Goal: Information Seeking & Learning: Learn about a topic

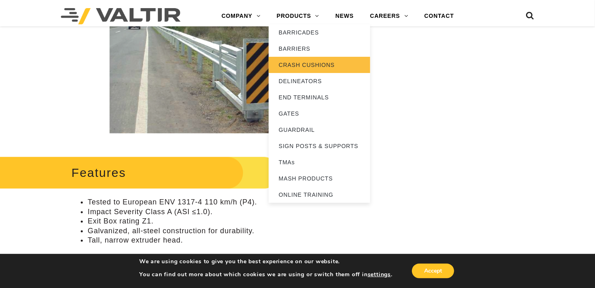
click at [299, 63] on link "CRASH CUSHIONS" at bounding box center [319, 65] width 101 height 16
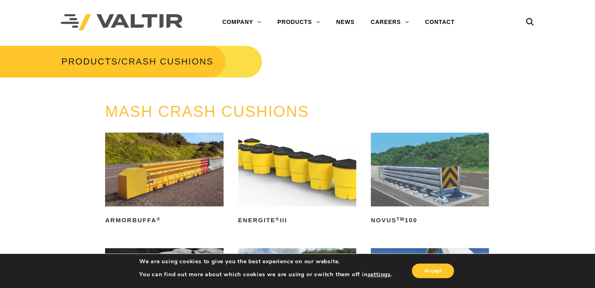
click at [454, 182] on img at bounding box center [430, 170] width 118 height 74
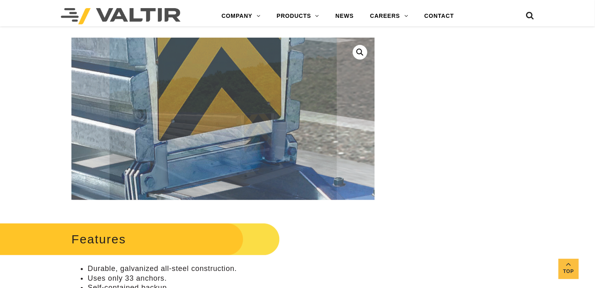
scroll to position [162, 0]
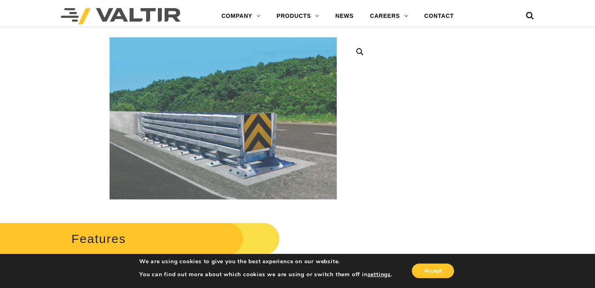
click at [359, 52] on link at bounding box center [360, 52] width 15 height 15
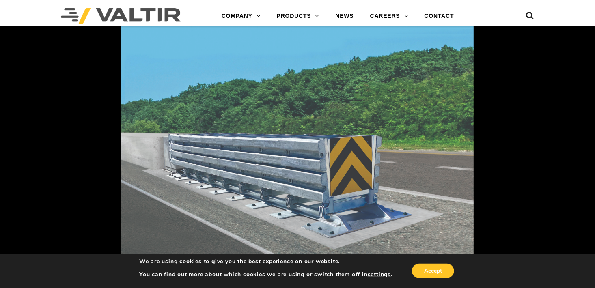
click at [312, 173] on img at bounding box center [297, 144] width 353 height 252
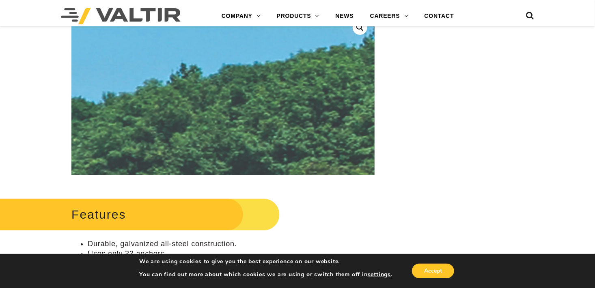
scroll to position [192, 0]
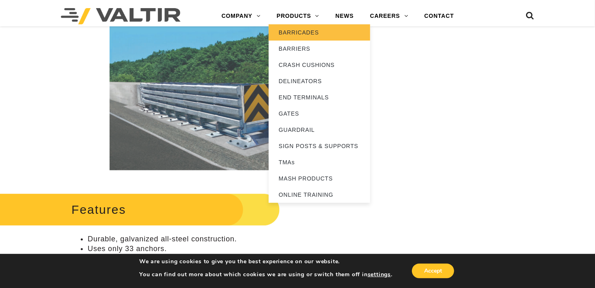
click at [296, 31] on link "BARRICADES" at bounding box center [319, 32] width 101 height 16
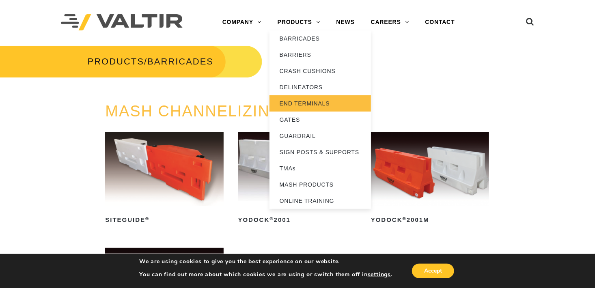
click at [299, 101] on link "END TERMINALS" at bounding box center [319, 103] width 101 height 16
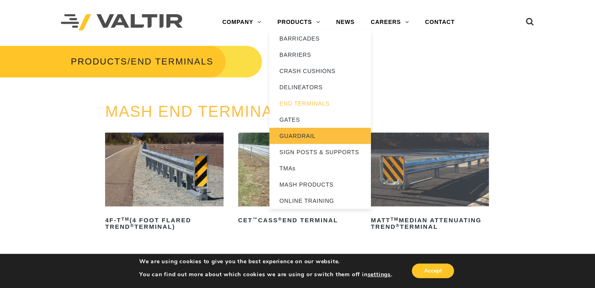
click at [299, 134] on link "GUARDRAIL" at bounding box center [319, 136] width 101 height 16
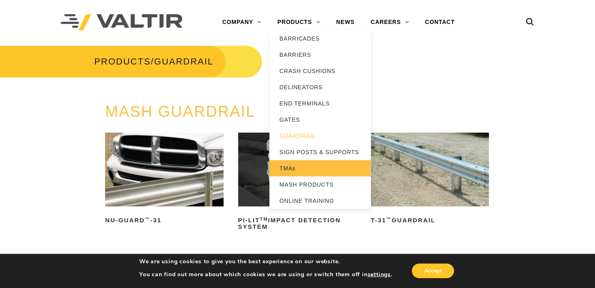
click at [291, 166] on link "TMAs" at bounding box center [319, 168] width 101 height 16
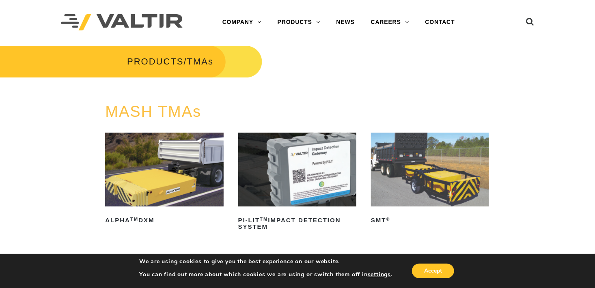
click at [199, 182] on img at bounding box center [164, 170] width 118 height 74
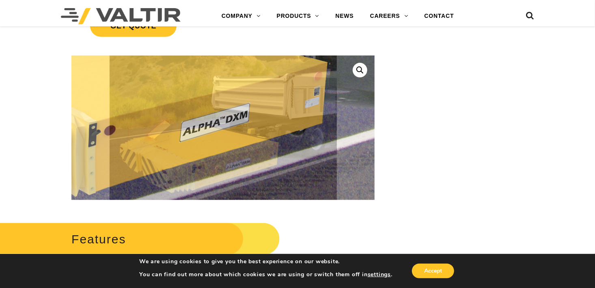
scroll to position [162, 0]
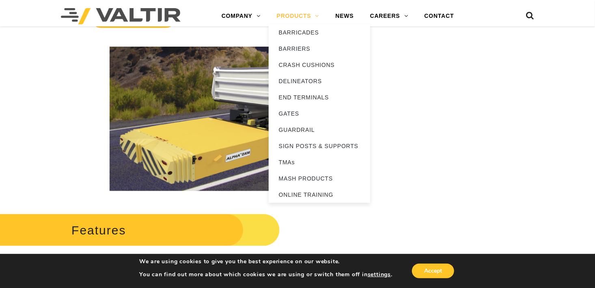
click at [293, 11] on link "PRODUCTS" at bounding box center [298, 16] width 59 height 16
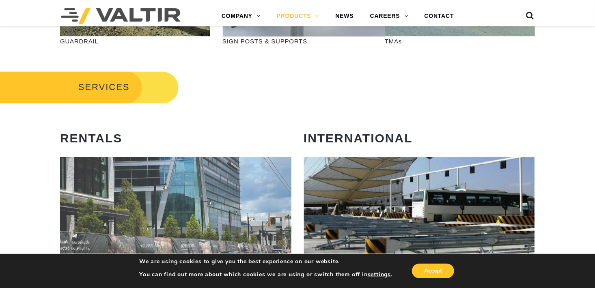
scroll to position [284, 0]
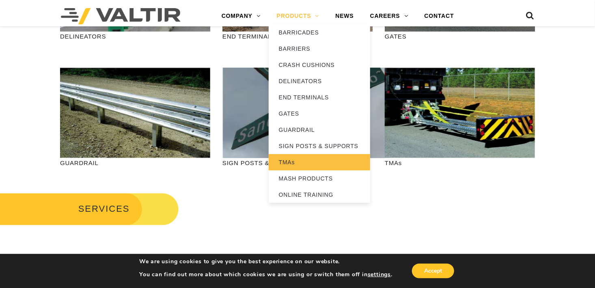
click at [291, 165] on link "TMAs" at bounding box center [319, 162] width 101 height 16
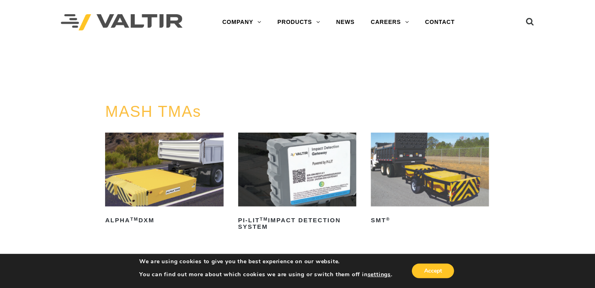
click at [445, 165] on img at bounding box center [430, 170] width 118 height 74
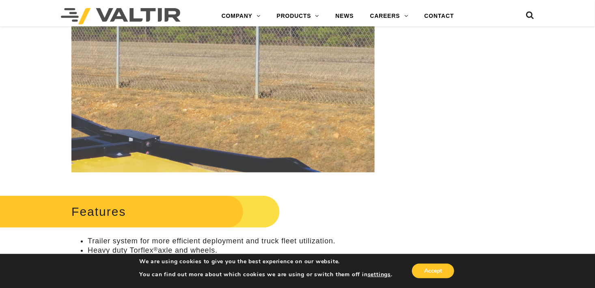
scroll to position [243, 0]
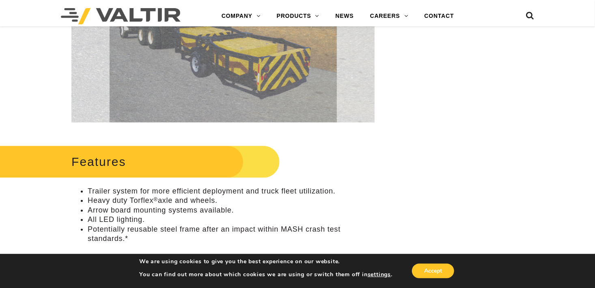
scroll to position [284, 0]
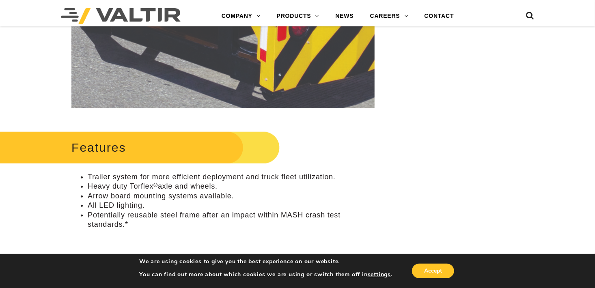
drag, startPoint x: 272, startPoint y: 73, endPoint x: 252, endPoint y: 75, distance: 20.8
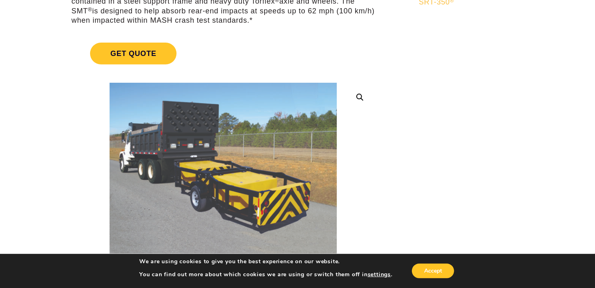
scroll to position [122, 0]
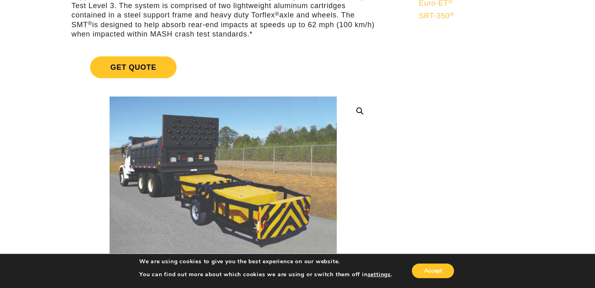
click at [358, 108] on link at bounding box center [360, 111] width 15 height 15
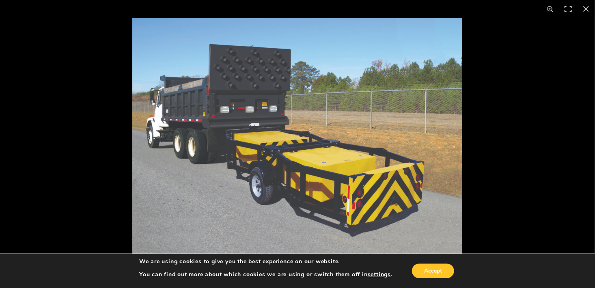
click at [351, 189] on img at bounding box center [297, 144] width 330 height 252
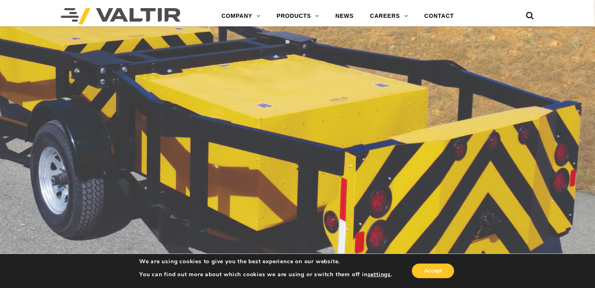
scroll to position [365, 0]
click at [361, 179] on img at bounding box center [181, 48] width 1039 height 795
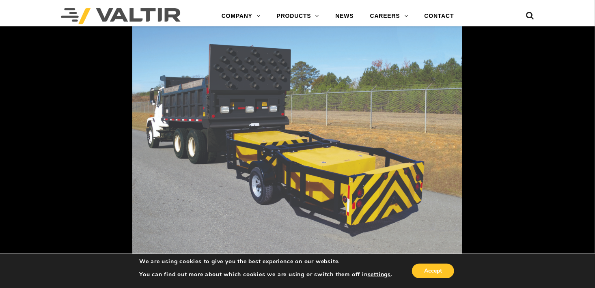
click at [334, 129] on img at bounding box center [297, 144] width 330 height 252
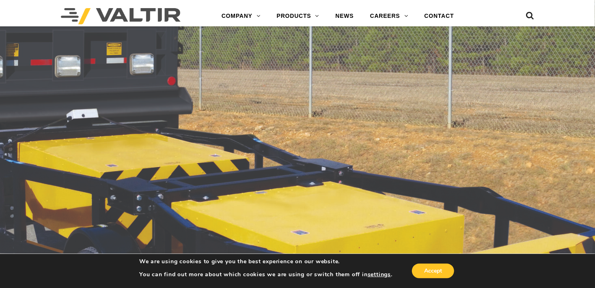
scroll to position [649, 0]
click at [339, 138] on img at bounding box center [217, 175] width 1039 height 795
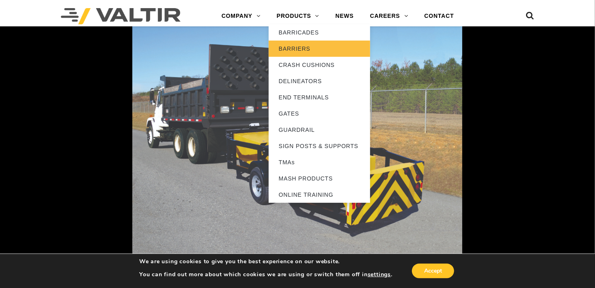
click at [298, 47] on link "BARRIERS" at bounding box center [319, 49] width 101 height 16
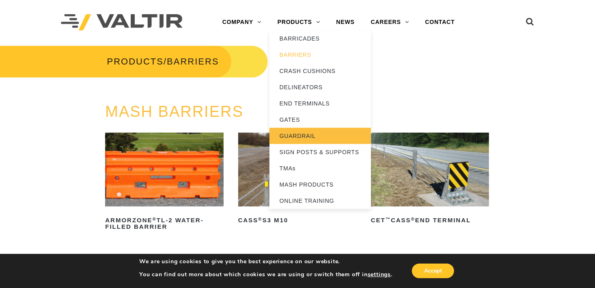
click at [300, 135] on link "GUARDRAIL" at bounding box center [319, 136] width 101 height 16
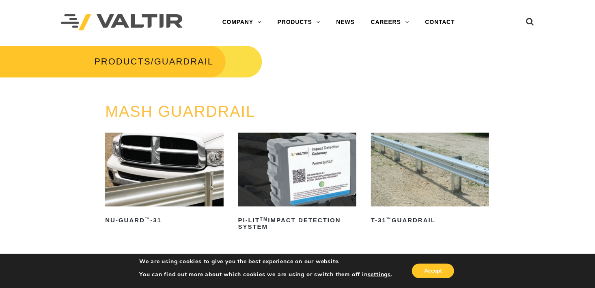
click at [210, 177] on img at bounding box center [164, 170] width 118 height 74
click at [444, 173] on img at bounding box center [430, 170] width 118 height 74
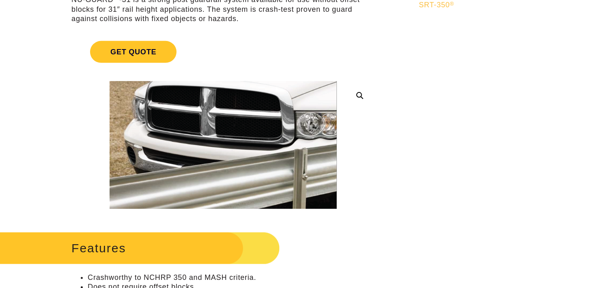
scroll to position [162, 0]
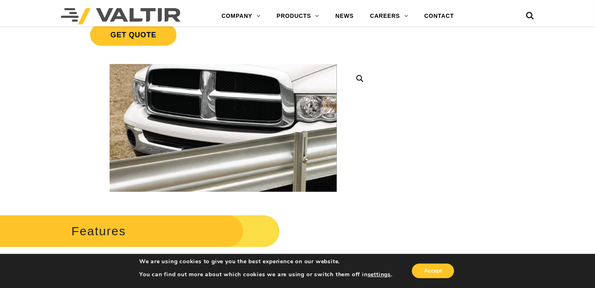
click at [361, 76] on link at bounding box center [360, 78] width 15 height 15
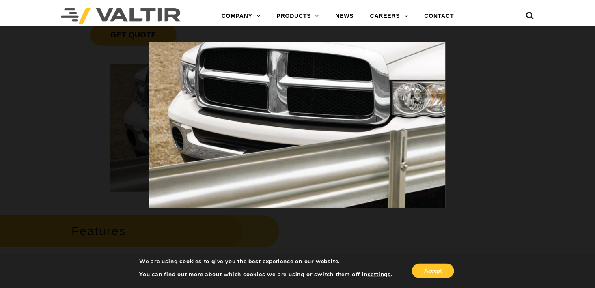
click at [377, 162] on img at bounding box center [297, 125] width 296 height 166
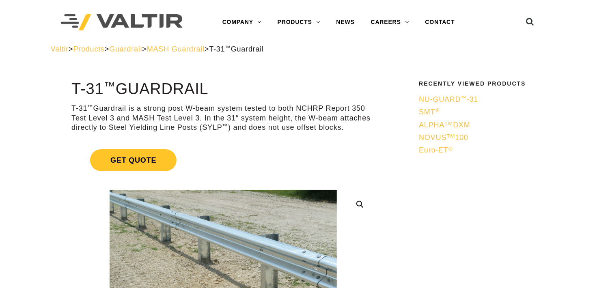
click at [360, 203] on link at bounding box center [360, 204] width 15 height 15
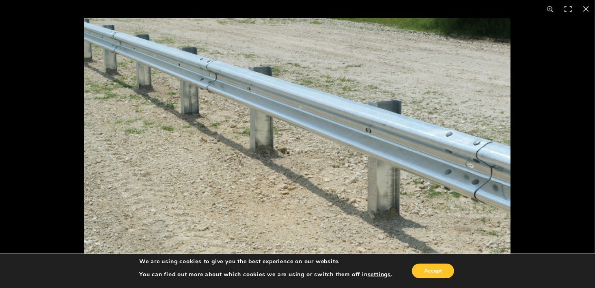
scroll to position [81, 0]
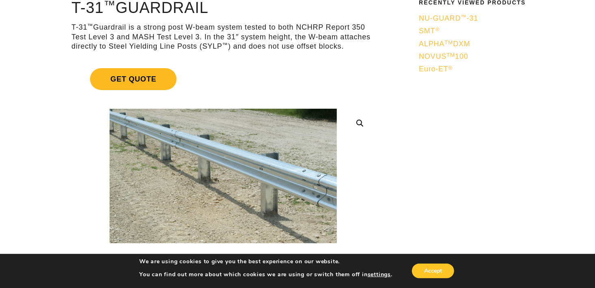
click at [147, 79] on span "Get Quote" at bounding box center [133, 79] width 86 height 22
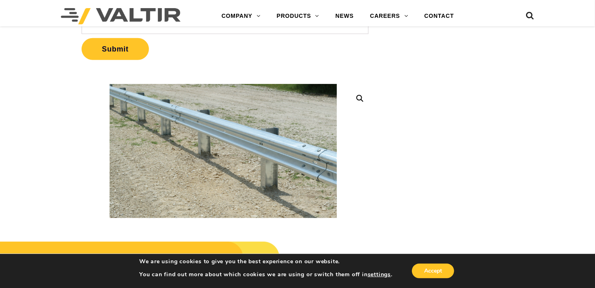
scroll to position [325, 0]
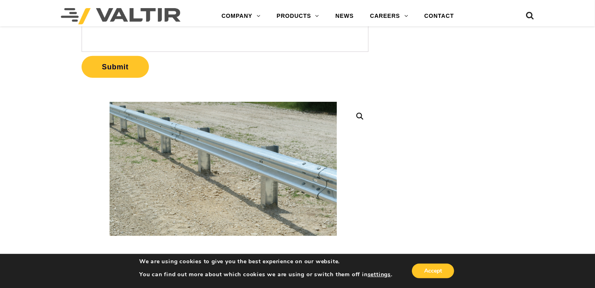
click at [357, 114] on link at bounding box center [360, 116] width 15 height 15
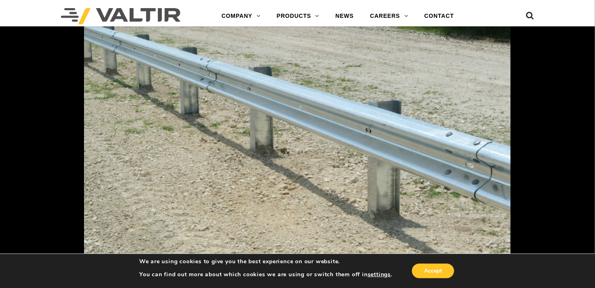
click at [355, 114] on img at bounding box center [297, 144] width 427 height 252
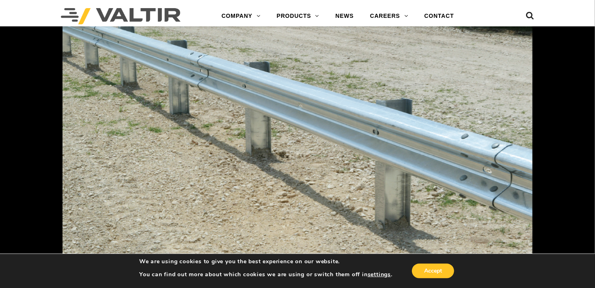
click at [355, 114] on img at bounding box center [297, 147] width 470 height 278
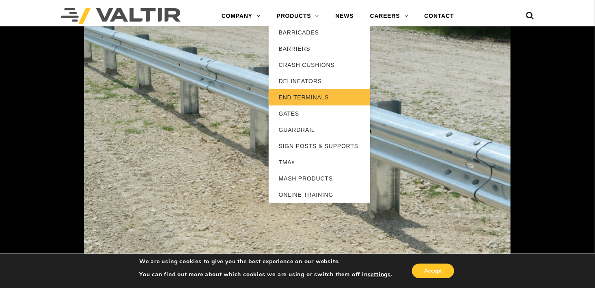
click at [308, 97] on link "END TERMINALS" at bounding box center [319, 97] width 101 height 16
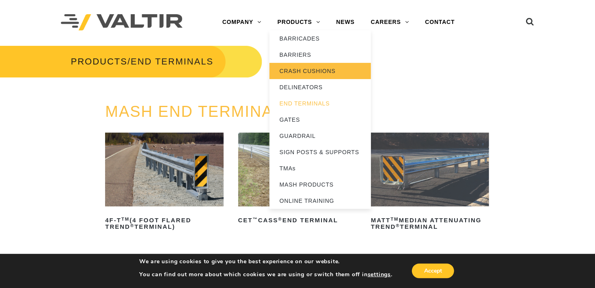
click at [305, 69] on link "CRASH CUSHIONS" at bounding box center [319, 71] width 101 height 16
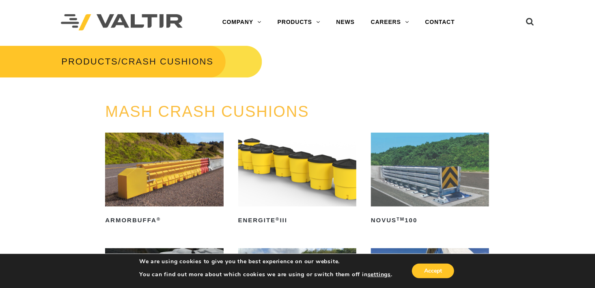
click at [420, 164] on img at bounding box center [430, 170] width 118 height 74
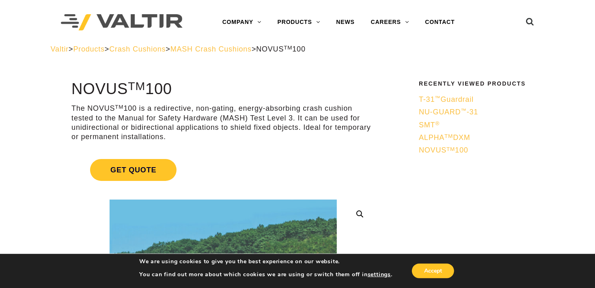
click at [358, 213] on link at bounding box center [360, 214] width 15 height 15
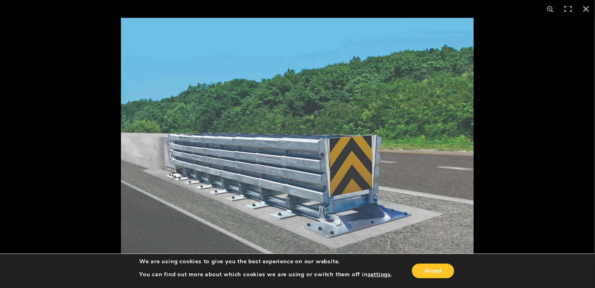
click at [308, 173] on img at bounding box center [297, 144] width 353 height 252
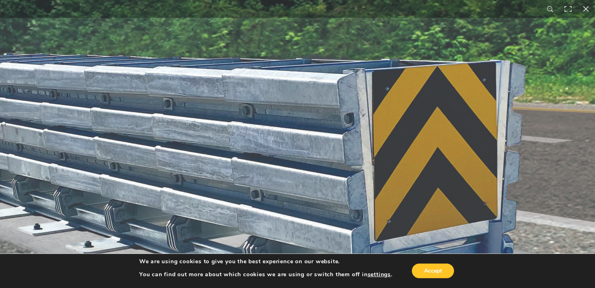
scroll to position [162, 0]
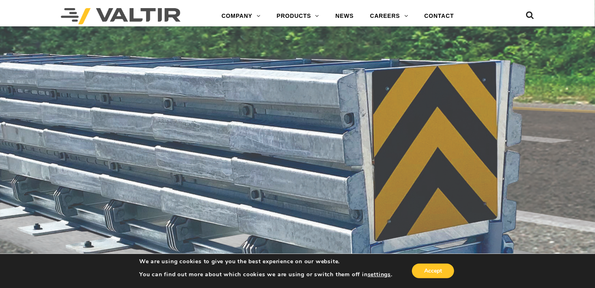
click at [333, 163] on img at bounding box center [276, 86] width 1039 height 743
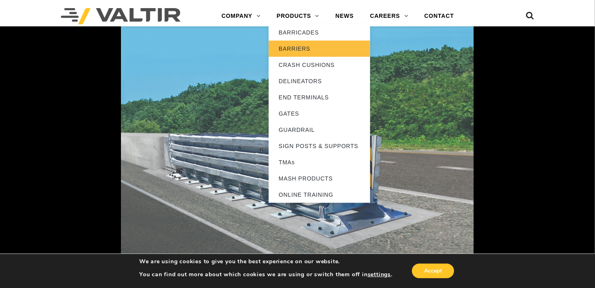
click at [294, 48] on link "BARRIERS" at bounding box center [319, 49] width 101 height 16
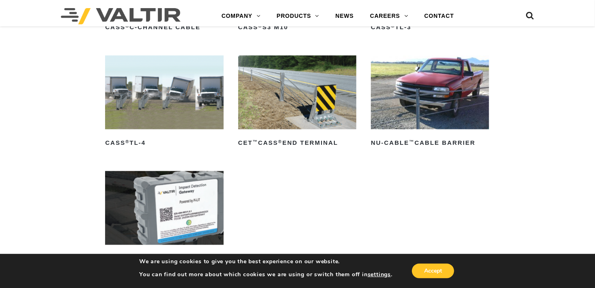
scroll to position [459, 0]
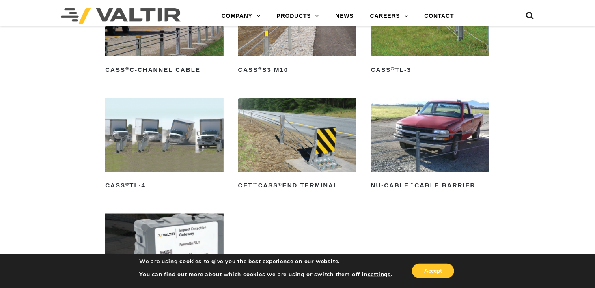
click at [198, 144] on img at bounding box center [164, 135] width 118 height 74
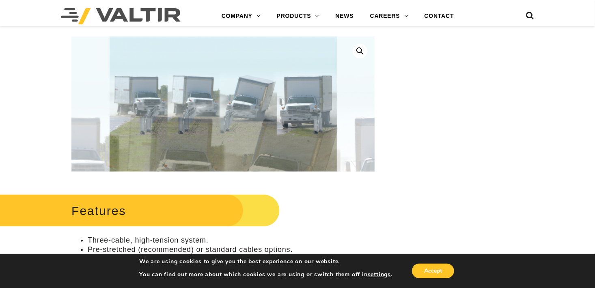
scroll to position [203, 0]
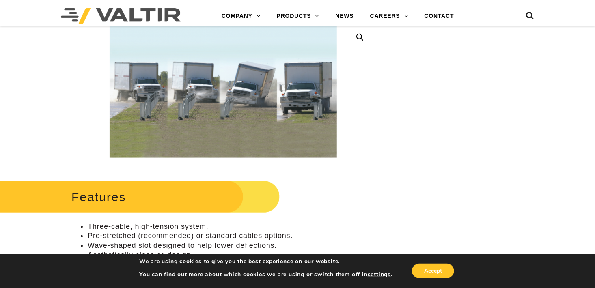
click at [361, 33] on link at bounding box center [360, 37] width 15 height 15
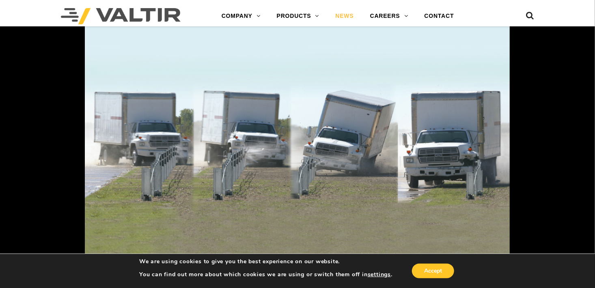
click at [345, 15] on link "NEWS" at bounding box center [344, 16] width 34 height 16
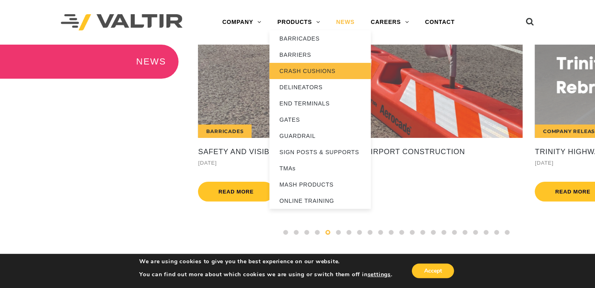
click at [300, 67] on link "CRASH CUSHIONS" at bounding box center [319, 71] width 101 height 16
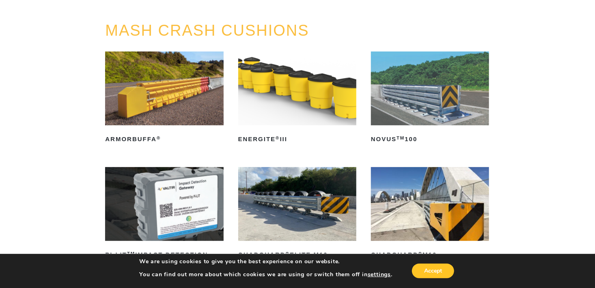
scroll to position [122, 0]
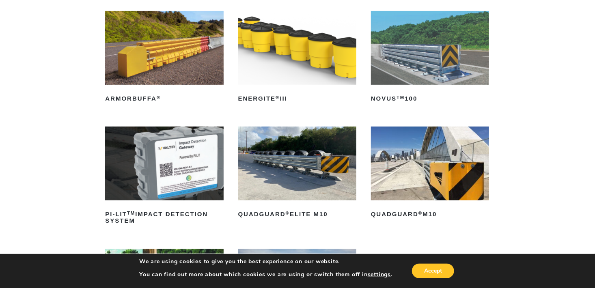
click at [332, 170] on img at bounding box center [297, 164] width 118 height 74
click at [437, 50] on img at bounding box center [430, 48] width 118 height 74
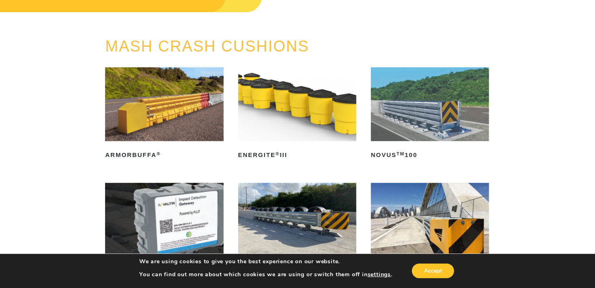
scroll to position [0, 0]
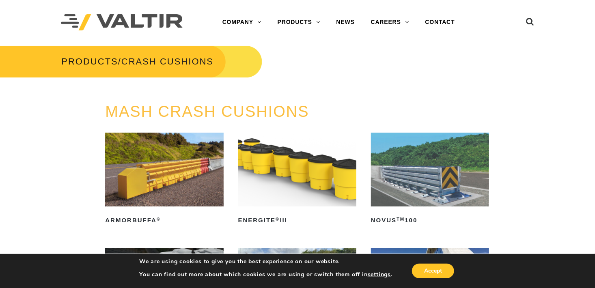
click at [324, 179] on img at bounding box center [297, 170] width 118 height 74
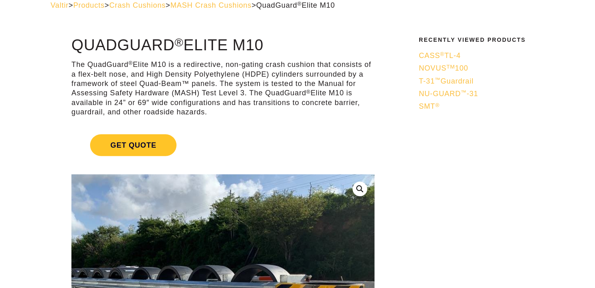
scroll to position [81, 0]
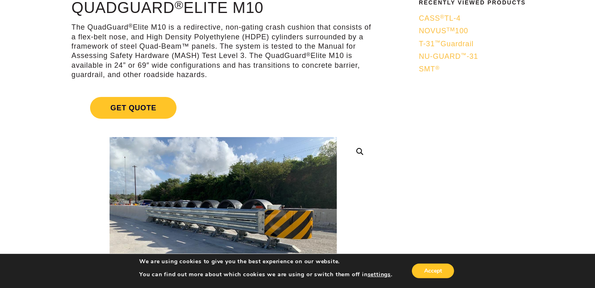
click at [358, 152] on link at bounding box center [360, 151] width 15 height 15
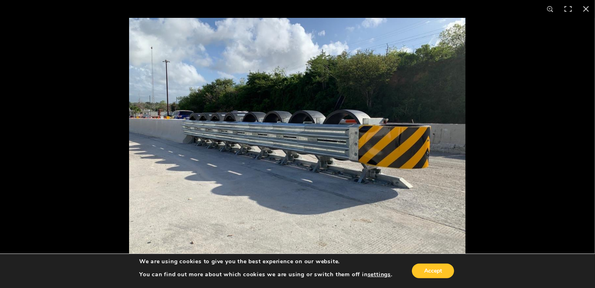
scroll to position [41, 0]
click at [329, 143] on img at bounding box center [297, 144] width 336 height 252
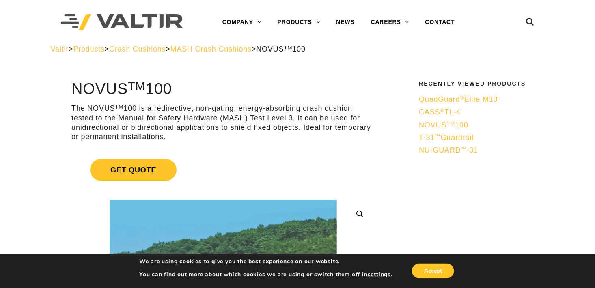
click at [360, 212] on link at bounding box center [360, 214] width 15 height 15
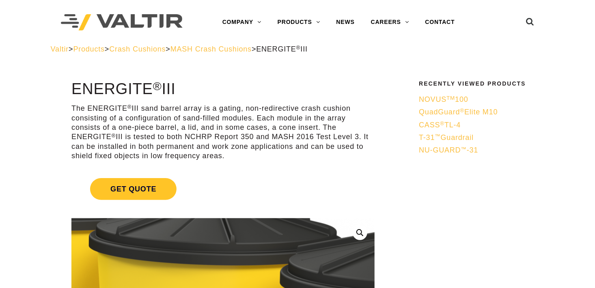
scroll to position [41, 0]
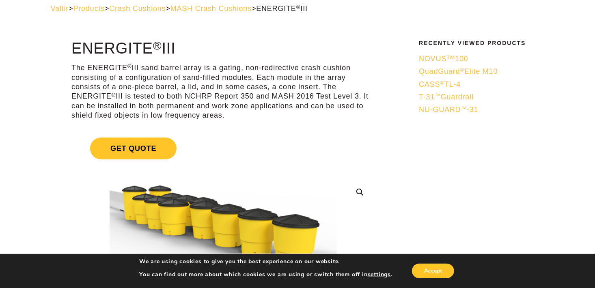
click at [361, 191] on link at bounding box center [360, 192] width 15 height 15
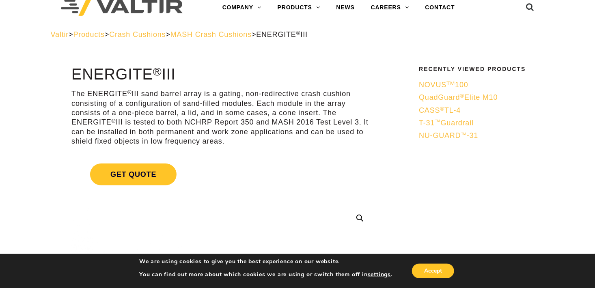
scroll to position [0, 0]
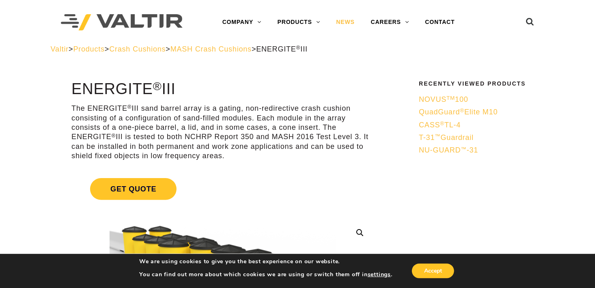
click at [343, 22] on link "NEWS" at bounding box center [345, 22] width 34 height 16
click at [348, 24] on link "NEWS" at bounding box center [345, 22] width 34 height 16
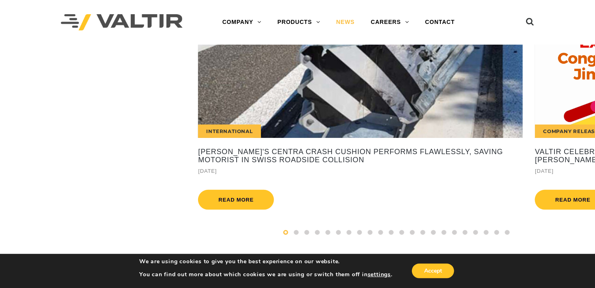
click at [349, 187] on div "International Valtir's CENTRA Crash Cushion Performs Flawlessly, Saving Motoris…" at bounding box center [360, 129] width 337 height 169
click at [439, 106] on div "International" at bounding box center [360, 91] width 325 height 93
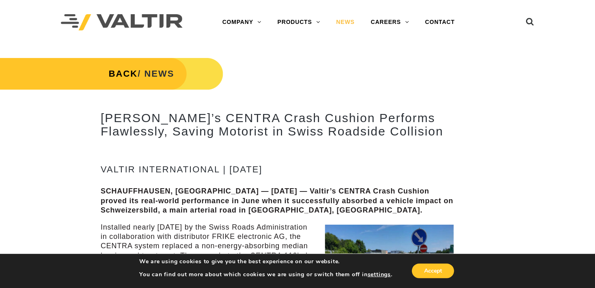
click at [343, 22] on link "NEWS" at bounding box center [345, 22] width 34 height 16
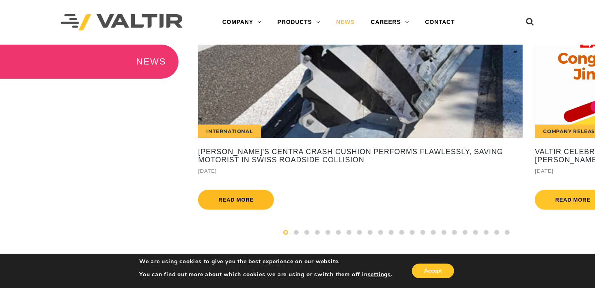
click at [244, 200] on link "Read more" at bounding box center [236, 200] width 76 height 20
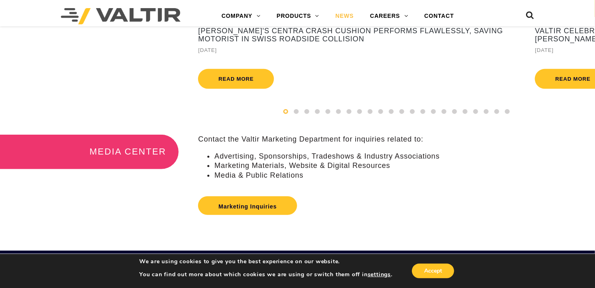
scroll to position [162, 0]
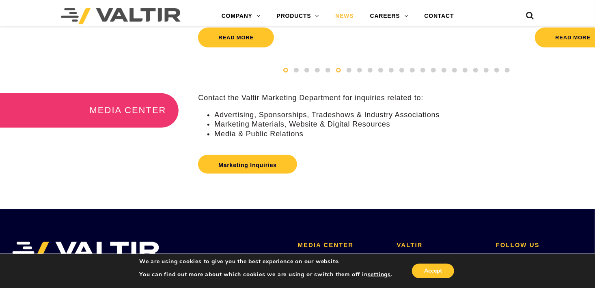
click at [339, 73] on span at bounding box center [338, 70] width 5 height 5
click at [286, 73] on span at bounding box center [285, 70] width 5 height 5
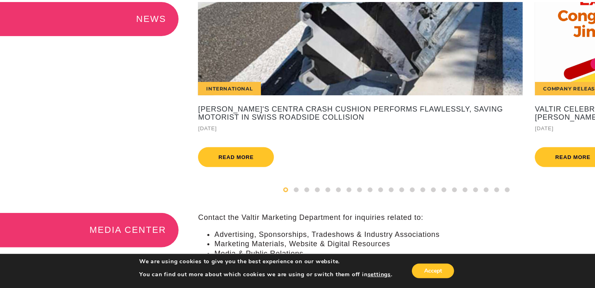
scroll to position [0, 0]
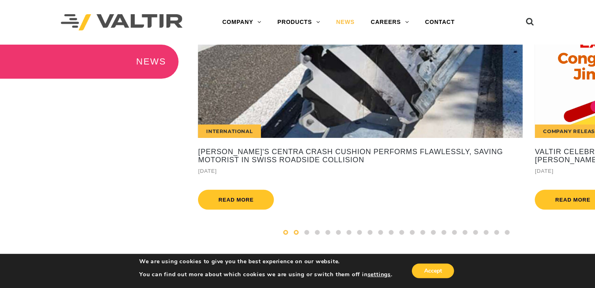
click at [296, 235] on span at bounding box center [296, 232] width 5 height 5
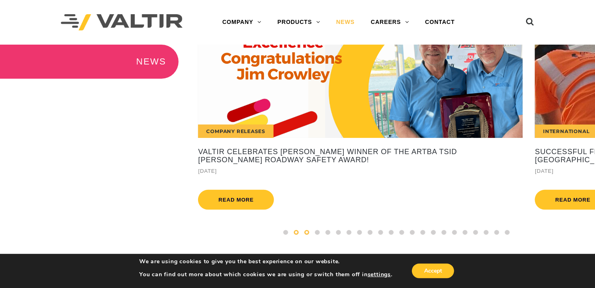
click at [306, 235] on span at bounding box center [306, 232] width 5 height 5
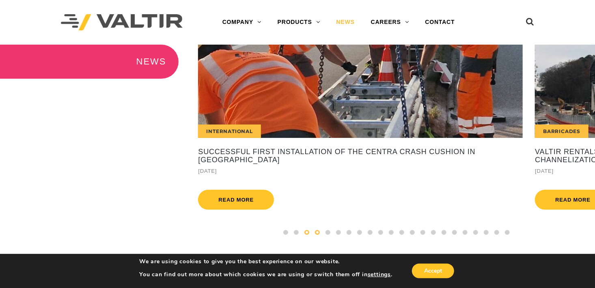
click at [317, 235] on span at bounding box center [317, 232] width 5 height 5
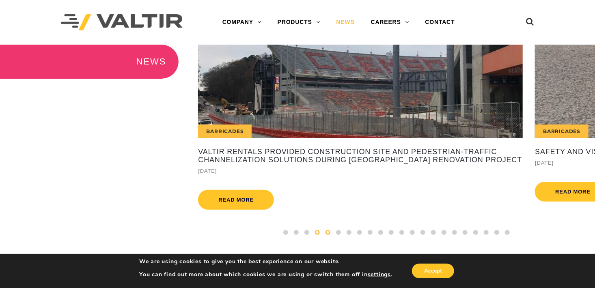
click at [327, 235] on span at bounding box center [327, 232] width 5 height 5
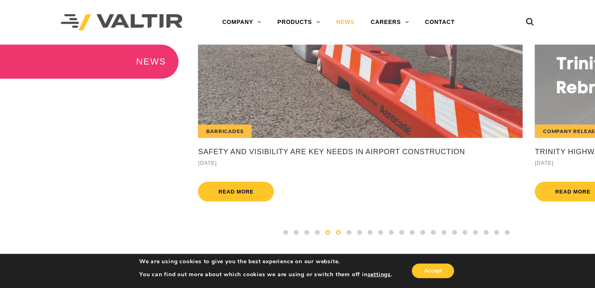
click at [340, 235] on span at bounding box center [338, 232] width 5 height 5
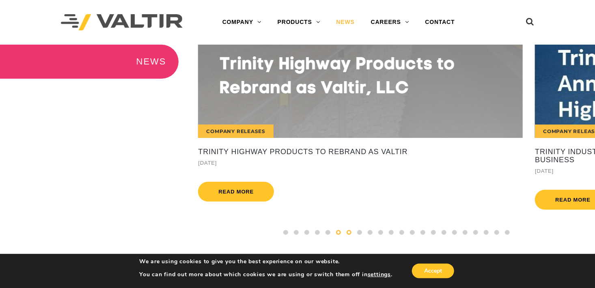
click at [347, 235] on span at bounding box center [349, 232] width 5 height 5
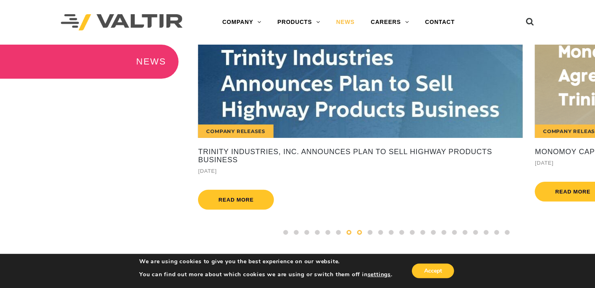
click at [357, 235] on span at bounding box center [359, 232] width 5 height 5
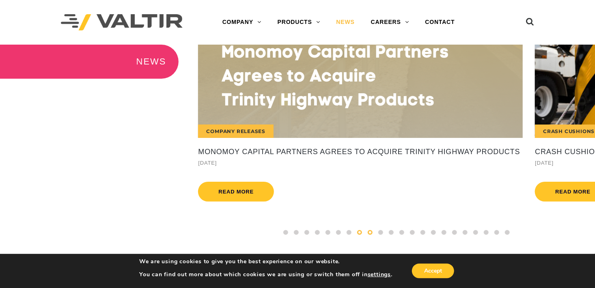
click at [372, 235] on span at bounding box center [370, 232] width 5 height 5
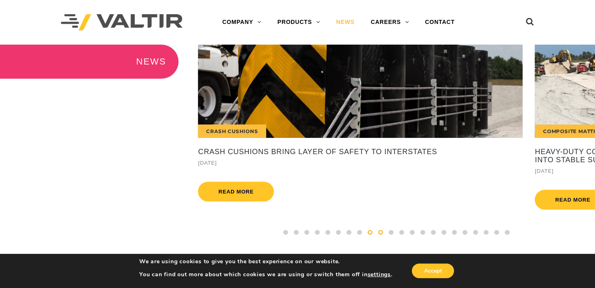
click at [379, 235] on span at bounding box center [380, 232] width 5 height 5
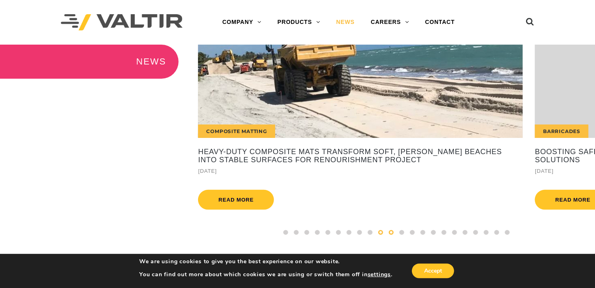
click at [392, 235] on span at bounding box center [391, 232] width 5 height 5
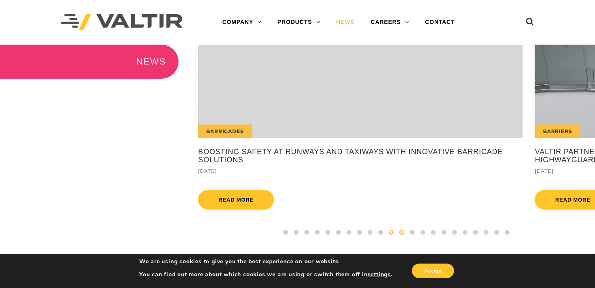
click at [400, 235] on span at bounding box center [401, 232] width 5 height 5
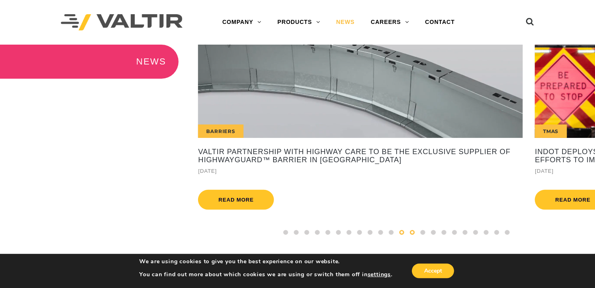
click at [413, 235] on span at bounding box center [412, 232] width 5 height 5
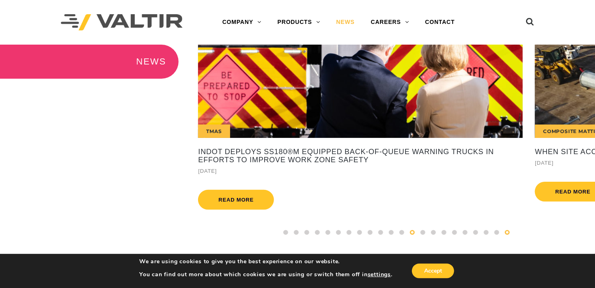
click at [506, 235] on span at bounding box center [507, 232] width 5 height 5
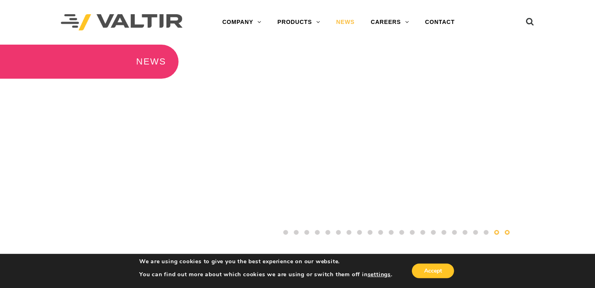
click at [499, 235] on span at bounding box center [496, 232] width 5 height 5
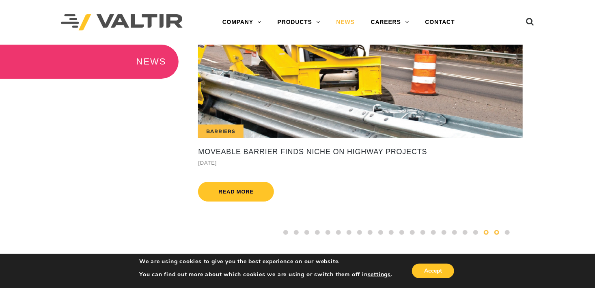
click at [486, 235] on span at bounding box center [486, 232] width 5 height 5
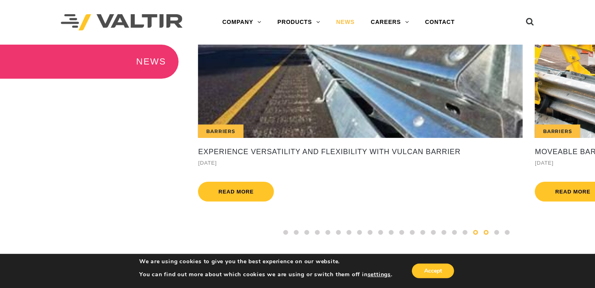
click at [476, 235] on span at bounding box center [475, 232] width 5 height 5
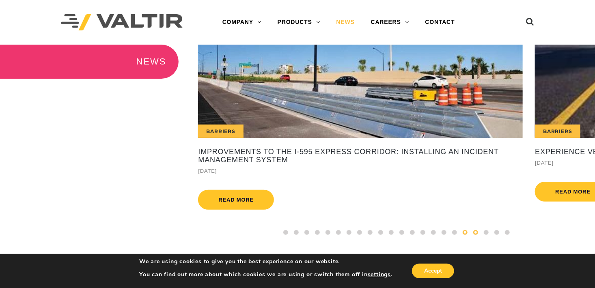
click at [465, 235] on span at bounding box center [465, 232] width 5 height 5
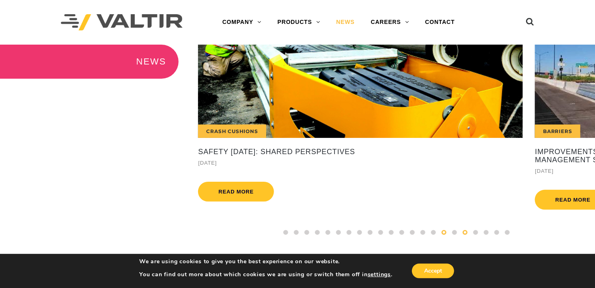
click at [444, 235] on span at bounding box center [444, 232] width 5 height 5
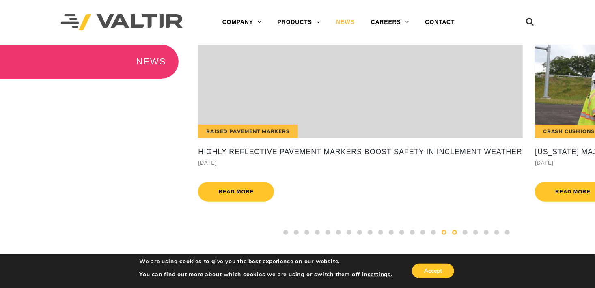
click at [455, 235] on span at bounding box center [454, 232] width 5 height 5
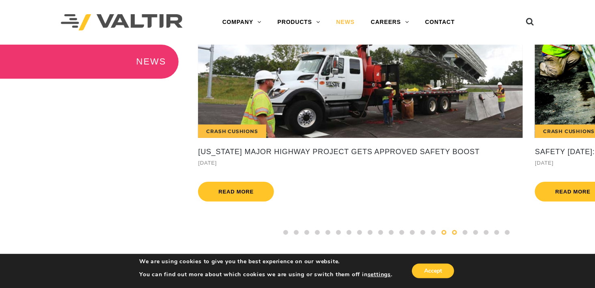
click at [442, 235] on span at bounding box center [444, 232] width 5 height 5
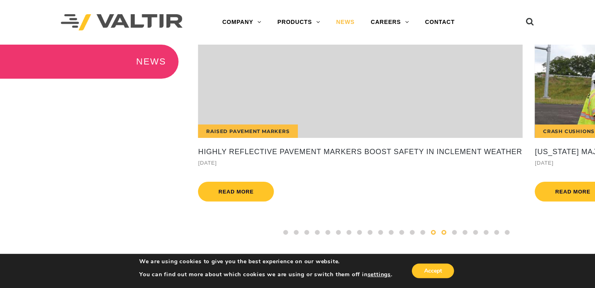
click at [434, 235] on span at bounding box center [433, 232] width 5 height 5
click at [444, 235] on span at bounding box center [444, 232] width 5 height 5
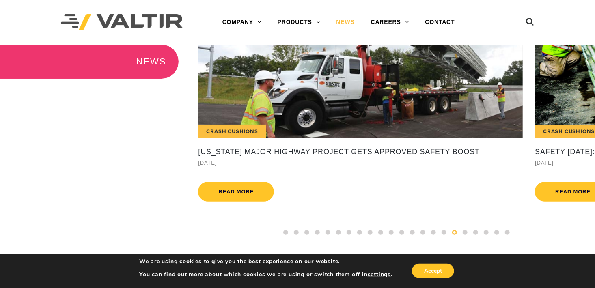
click at [414, 99] on div "Crash Cushions" at bounding box center [360, 91] width 325 height 93
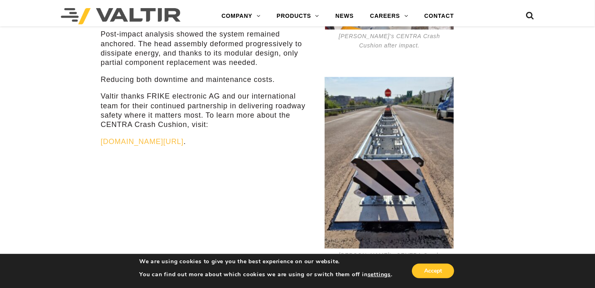
scroll to position [325, 0]
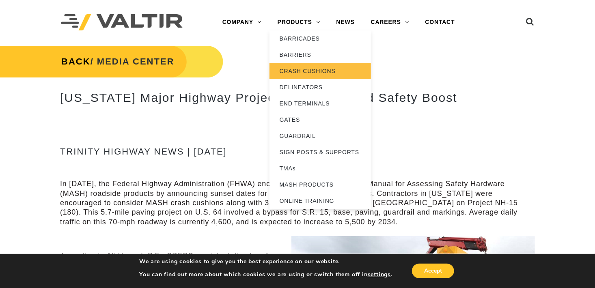
click at [308, 71] on link "CRASH CUSHIONS" at bounding box center [319, 71] width 101 height 16
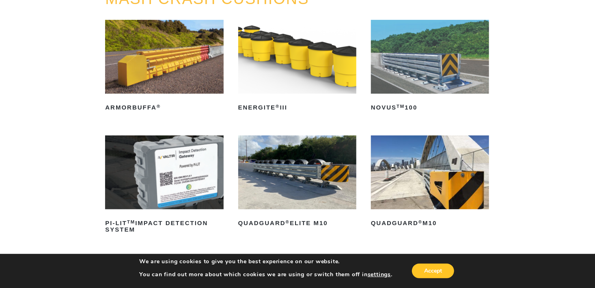
scroll to position [122, 0]
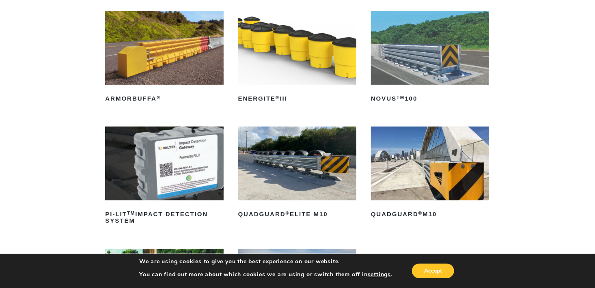
click at [334, 170] on img at bounding box center [297, 164] width 118 height 74
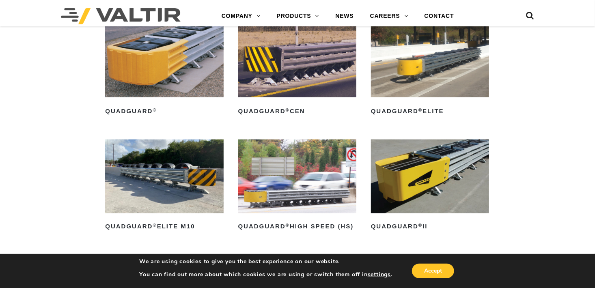
scroll to position [528, 0]
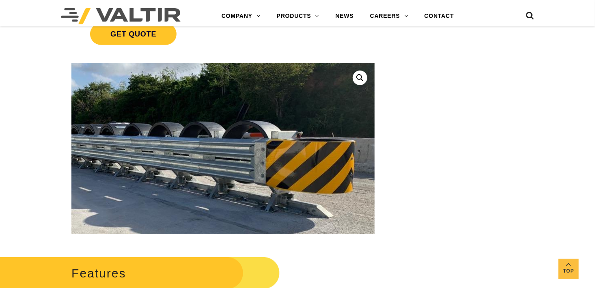
scroll to position [162, 0]
